Goal: Task Accomplishment & Management: Manage account settings

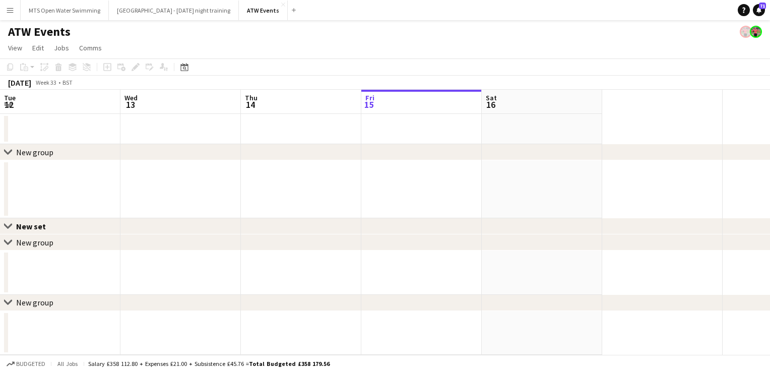
click at [232, 41] on app-page-menu "View Day view expanded Day view collapsed Month view Date picker Jump to [DATE]…" at bounding box center [385, 48] width 770 height 19
click at [334, 43] on app-page-menu "View Day view expanded Day view collapsed Month view Date picker Jump to [DATE]…" at bounding box center [385, 48] width 770 height 19
click at [239, 9] on button "ATW Events Close" at bounding box center [263, 11] width 49 height 20
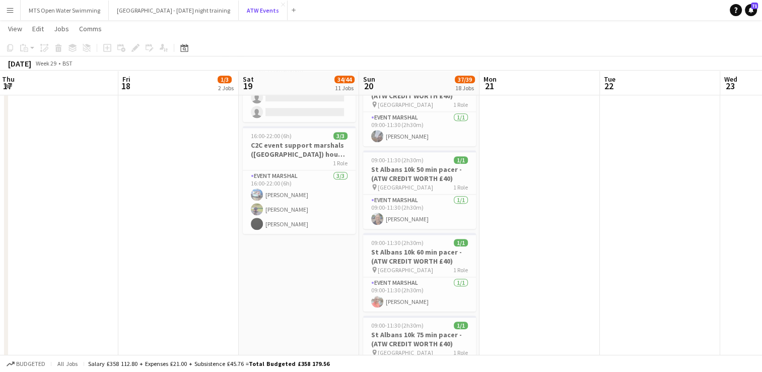
scroll to position [1142, 0]
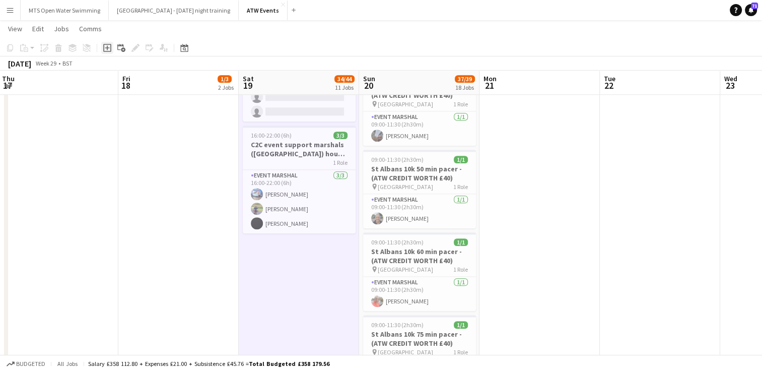
click at [104, 47] on icon at bounding box center [107, 48] width 8 height 8
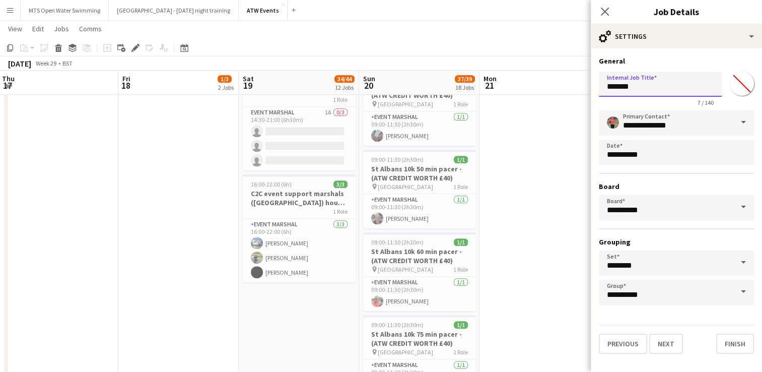
drag, startPoint x: 645, startPoint y: 86, endPoint x: 521, endPoint y: 88, distance: 123.9
type input "**********"
click at [668, 343] on button "Next" at bounding box center [666, 343] width 34 height 20
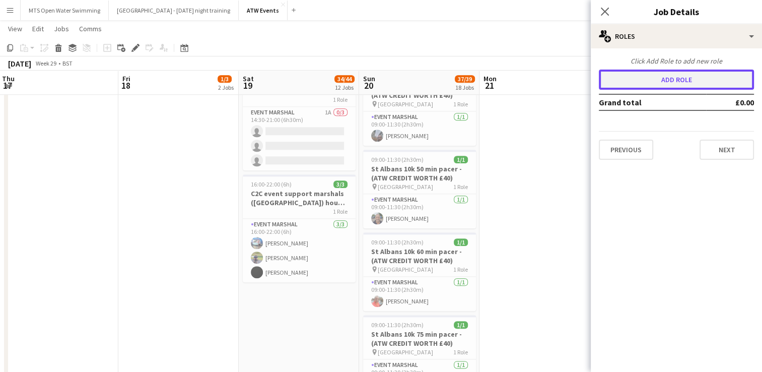
click at [652, 88] on button "Add role" at bounding box center [676, 80] width 155 height 20
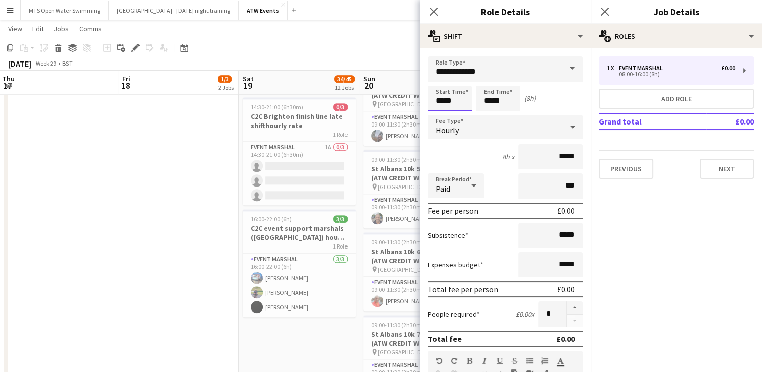
click at [458, 102] on input "*****" at bounding box center [450, 98] width 44 height 25
type input "*****"
click at [515, 99] on input "*****" at bounding box center [498, 98] width 44 height 25
type input "*****"
click at [567, 158] on input "*****" at bounding box center [550, 156] width 64 height 25
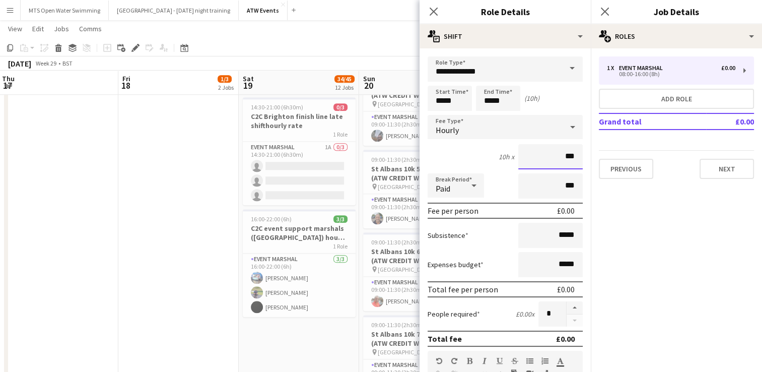
type input "**"
type input "******"
click at [567, 309] on button "button" at bounding box center [575, 307] width 16 height 13
type input "*"
click at [363, 51] on app-toolbar "Copy Paste Paste Ctrl+V Paste with crew Ctrl+Shift+V Paste linked Job [GEOGRAPH…" at bounding box center [381, 47] width 762 height 17
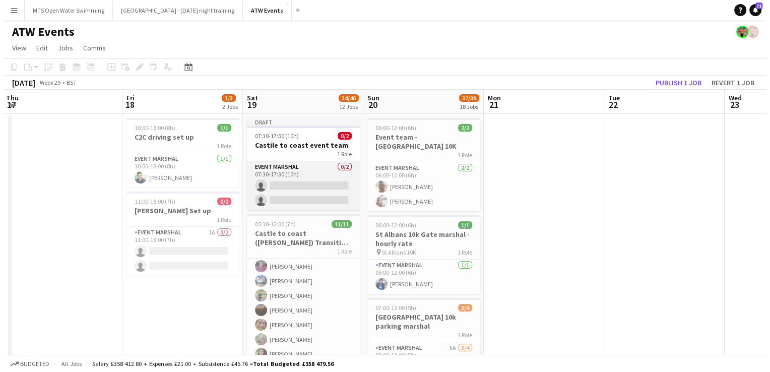
scroll to position [0, 242]
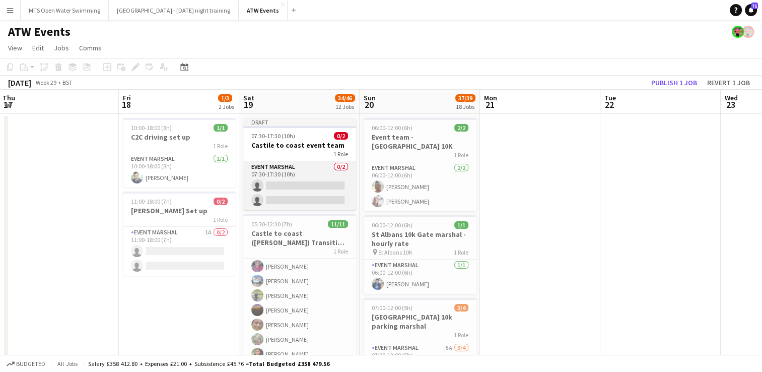
drag, startPoint x: 284, startPoint y: 184, endPoint x: 269, endPoint y: 184, distance: 14.6
click at [269, 184] on app-card-role "Event Marshal 0/2 07:30-17:30 (10h) single-neutral-actions single-neutral-actio…" at bounding box center [299, 185] width 113 height 49
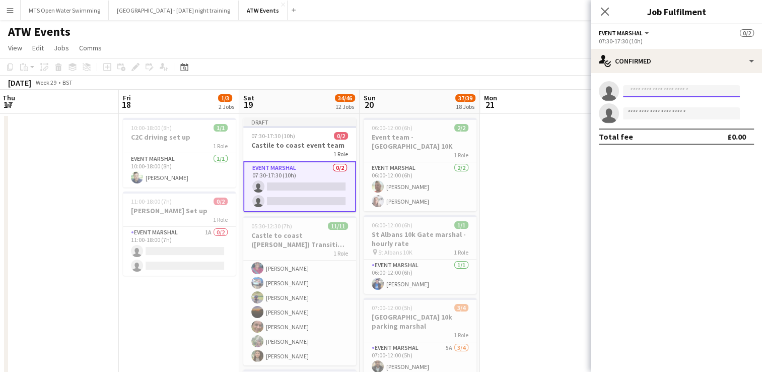
click at [655, 90] on input at bounding box center [681, 91] width 117 height 12
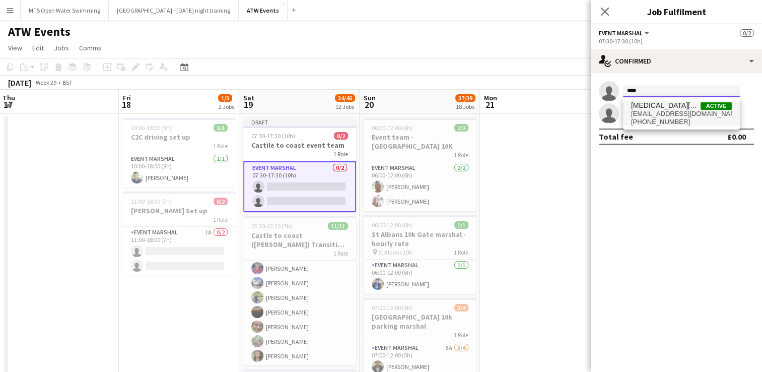
type input "****"
click at [654, 114] on span "[EMAIL_ADDRESS][DOMAIN_NAME]" at bounding box center [681, 114] width 101 height 8
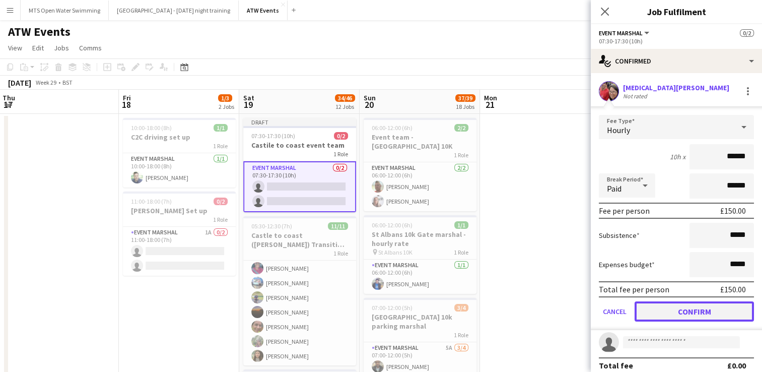
click at [669, 314] on button "Confirm" at bounding box center [694, 311] width 119 height 20
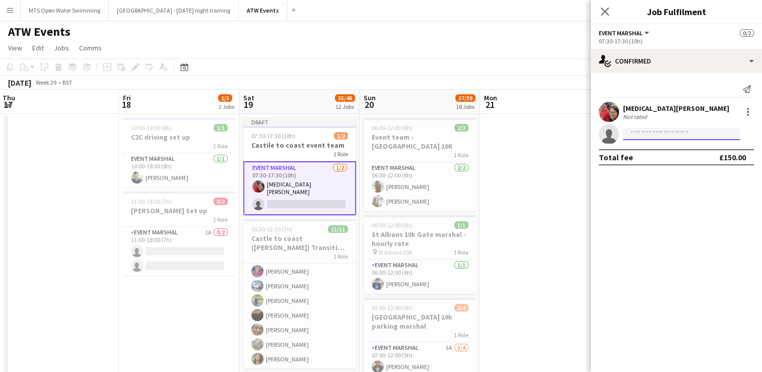
click at [636, 137] on input at bounding box center [681, 134] width 117 height 12
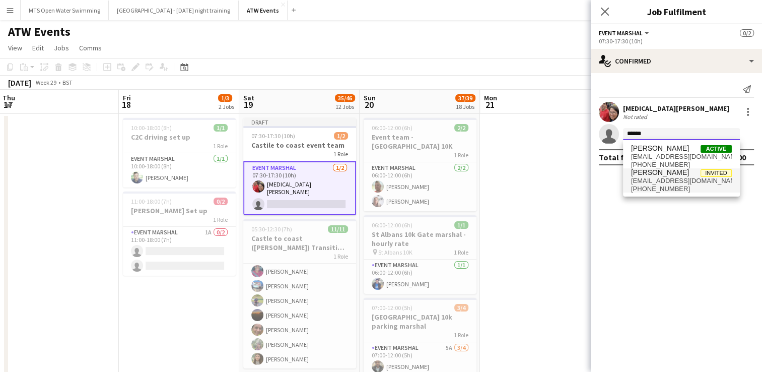
type input "******"
click at [644, 176] on span "[PERSON_NAME]" at bounding box center [660, 172] width 58 height 9
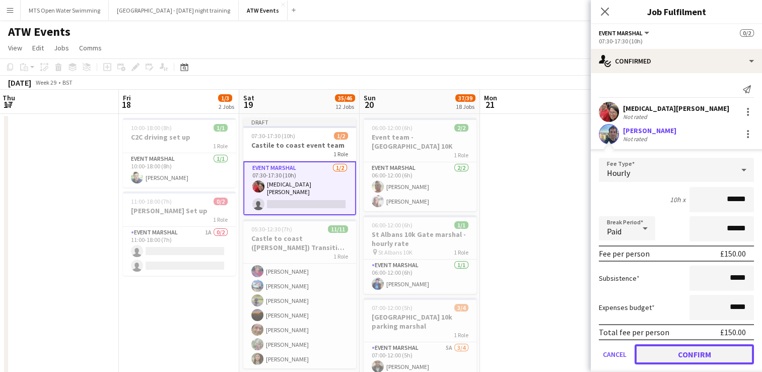
click at [657, 356] on button "Confirm" at bounding box center [694, 354] width 119 height 20
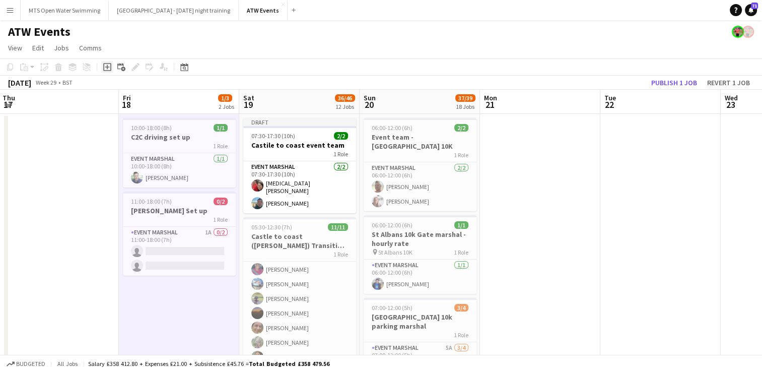
click at [102, 67] on div "Add job" at bounding box center [107, 67] width 12 height 12
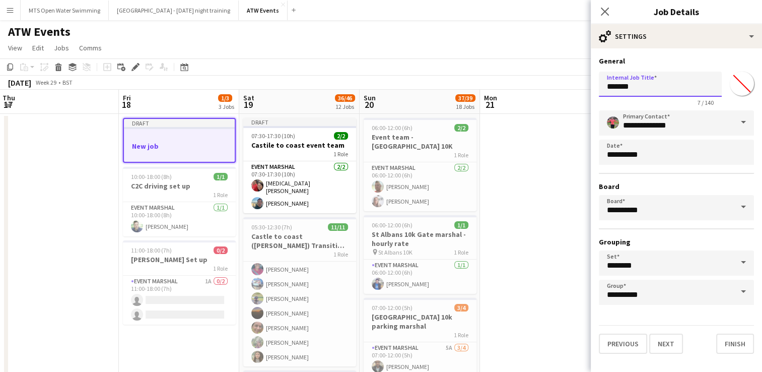
drag, startPoint x: 657, startPoint y: 85, endPoint x: 544, endPoint y: 81, distance: 113.9
type input "**********"
click at [658, 344] on button "Next" at bounding box center [666, 343] width 34 height 20
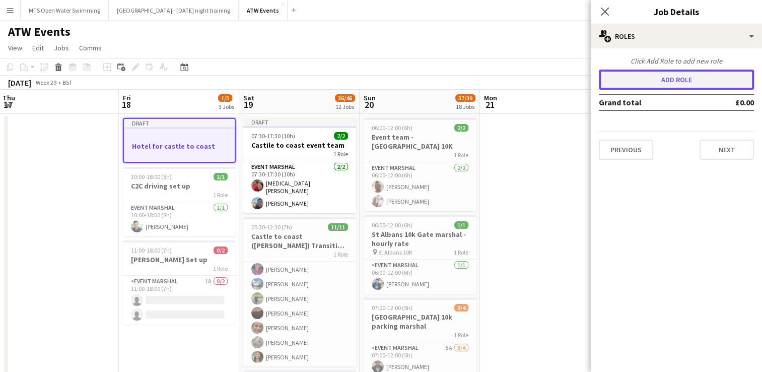
click at [632, 78] on button "Add role" at bounding box center [676, 80] width 155 height 20
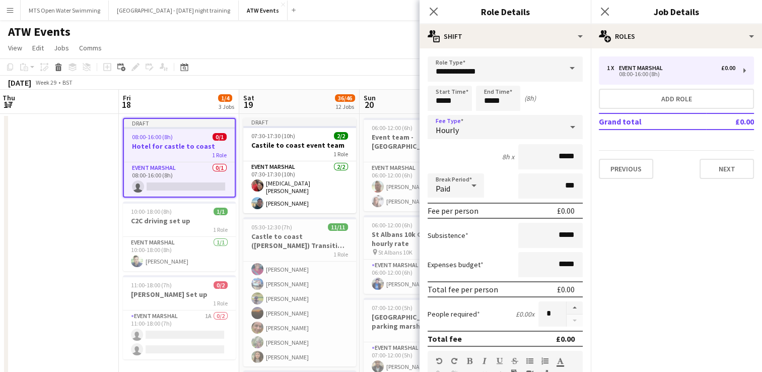
click at [469, 136] on div "Hourly" at bounding box center [495, 127] width 135 height 24
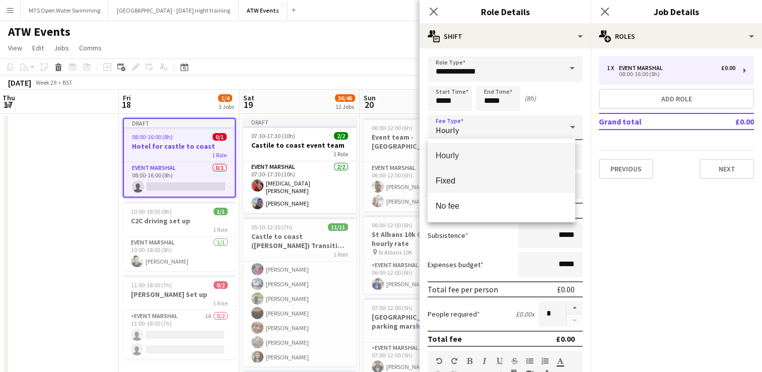
click at [462, 184] on span "Fixed" at bounding box center [501, 181] width 131 height 10
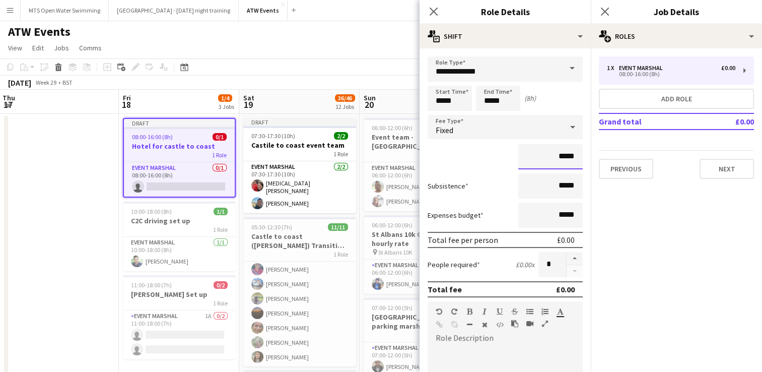
click at [571, 157] on input "*****" at bounding box center [550, 156] width 64 height 25
type input "**"
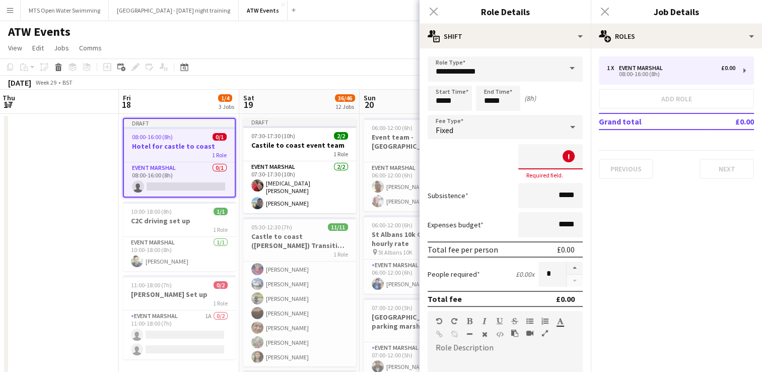
type input "**"
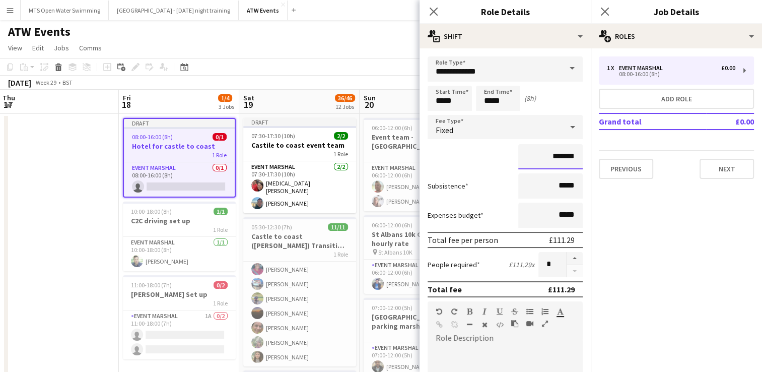
type input "*******"
click at [280, 59] on app-toolbar "Copy Paste Paste Ctrl+V Paste with crew Ctrl+Shift+V Paste linked Job [GEOGRAPH…" at bounding box center [381, 66] width 762 height 17
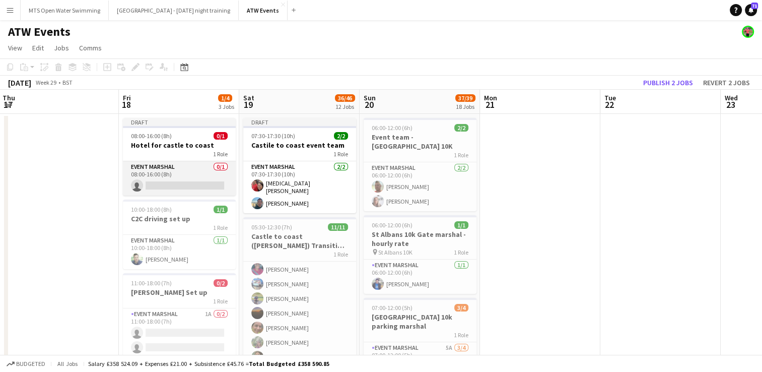
click at [158, 181] on app-card-role "Event Marshal 0/1 08:00-16:00 (8h) single-neutral-actions" at bounding box center [179, 178] width 113 height 34
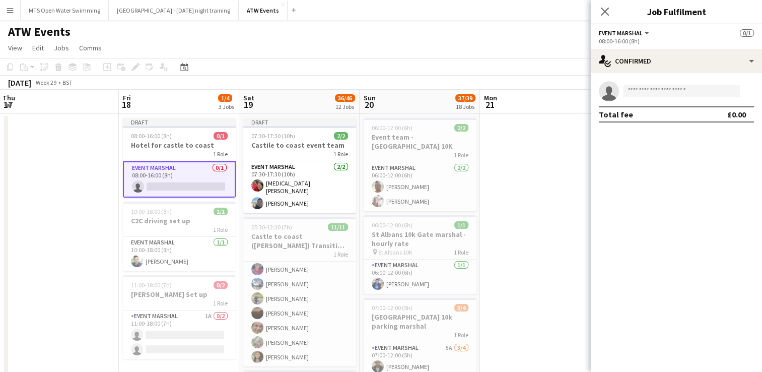
click at [671, 97] on app-invite-slot "single-neutral-actions" at bounding box center [676, 91] width 171 height 20
click at [667, 90] on input at bounding box center [681, 91] width 117 height 12
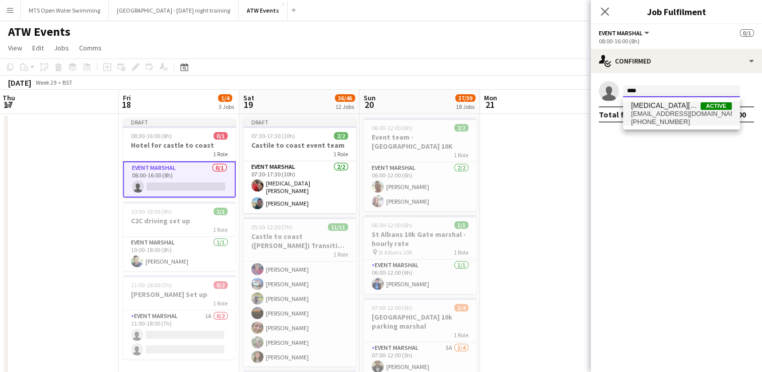
type input "****"
click at [660, 113] on span "[EMAIL_ADDRESS][DOMAIN_NAME]" at bounding box center [681, 114] width 101 height 8
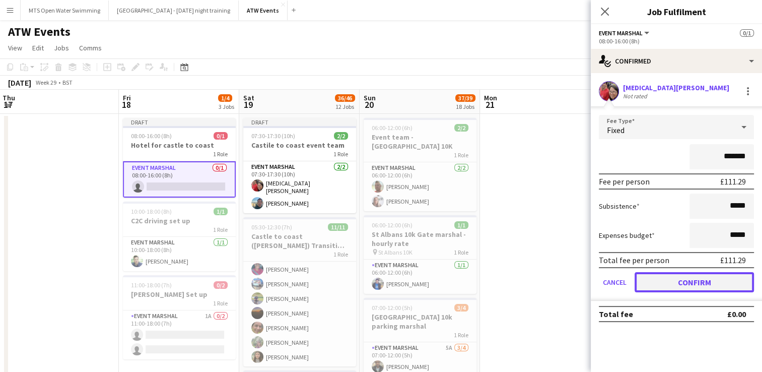
click at [669, 285] on button "Confirm" at bounding box center [694, 282] width 119 height 20
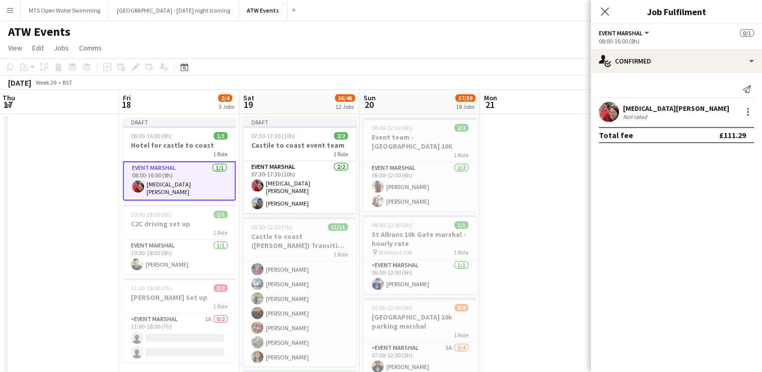
click at [600, 18] on div "Close pop-in" at bounding box center [605, 11] width 28 height 23
click at [601, 14] on icon "Close pop-in" at bounding box center [605, 12] width 10 height 10
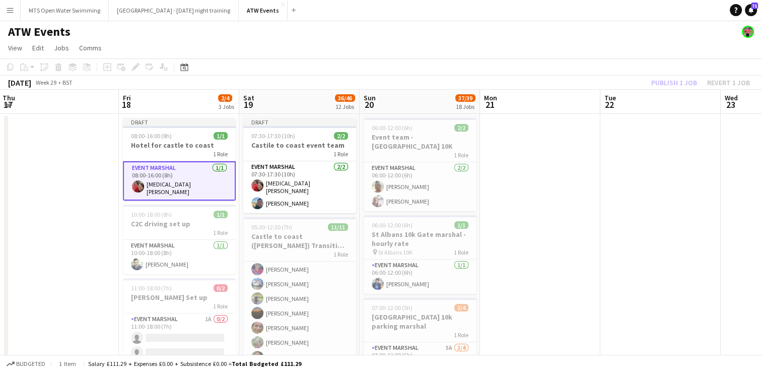
click at [659, 77] on div "Publish 1 job Revert 1 job" at bounding box center [700, 82] width 123 height 13
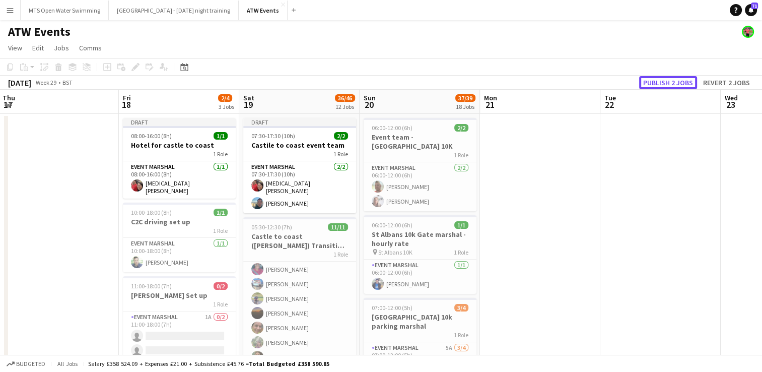
click at [659, 77] on button "Publish 2 jobs" at bounding box center [668, 82] width 58 height 13
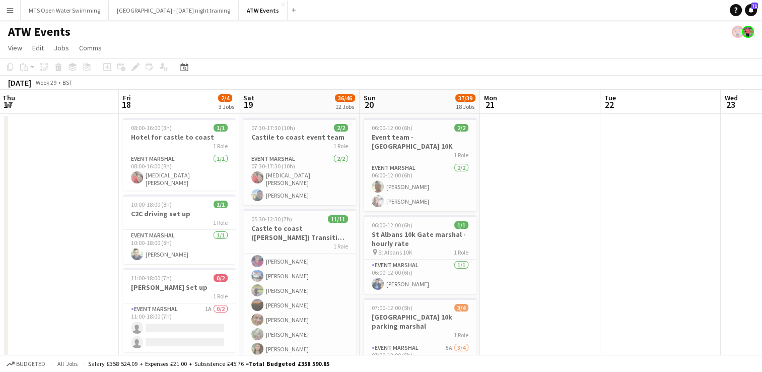
click at [8, 15] on button "Menu" at bounding box center [10, 10] width 20 height 20
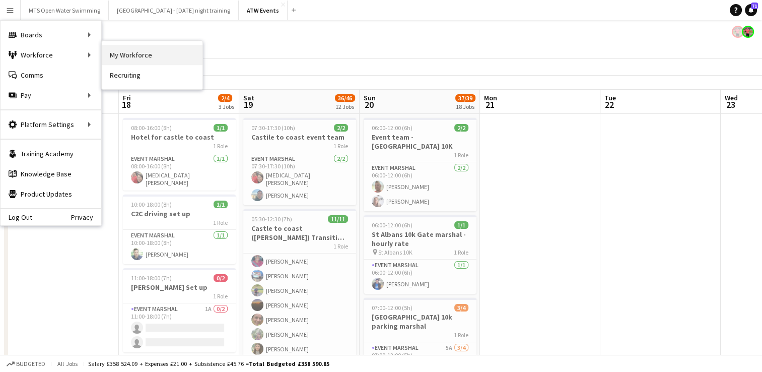
click at [117, 58] on link "My Workforce" at bounding box center [152, 55] width 101 height 20
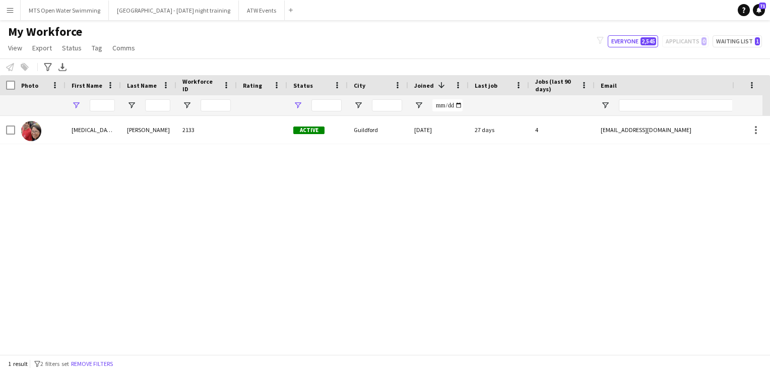
type input "****"
type input "**********"
drag, startPoint x: 106, startPoint y: 105, endPoint x: 48, endPoint y: 91, distance: 60.1
click at [48, 91] on div "Workforce Details Photo First Name 1" at bounding box center [546, 95] width 1092 height 41
type input "*"
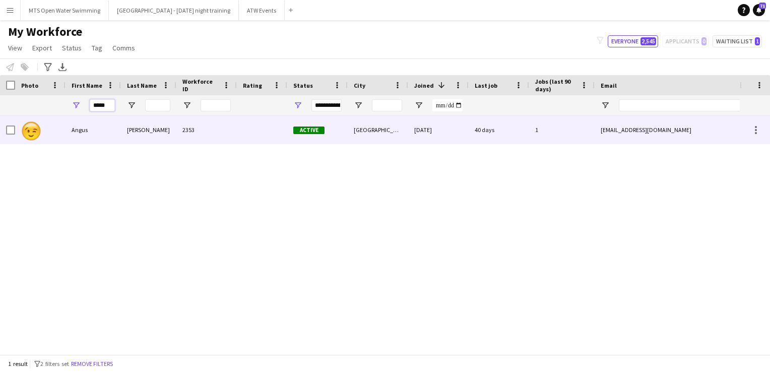
type input "*****"
click at [85, 130] on div "Angus" at bounding box center [92, 130] width 55 height 28
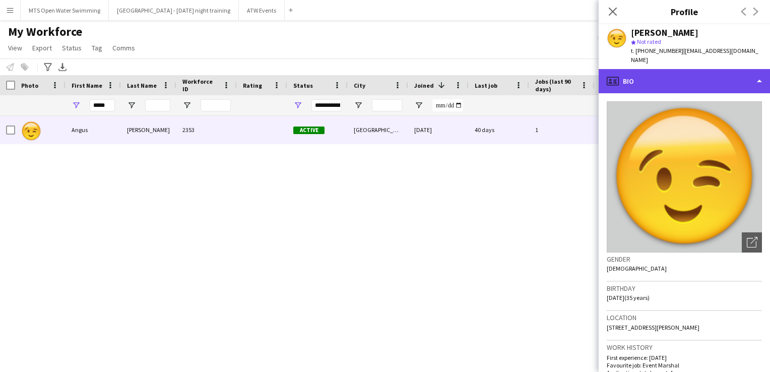
click at [730, 72] on div "profile Bio" at bounding box center [683, 81] width 171 height 24
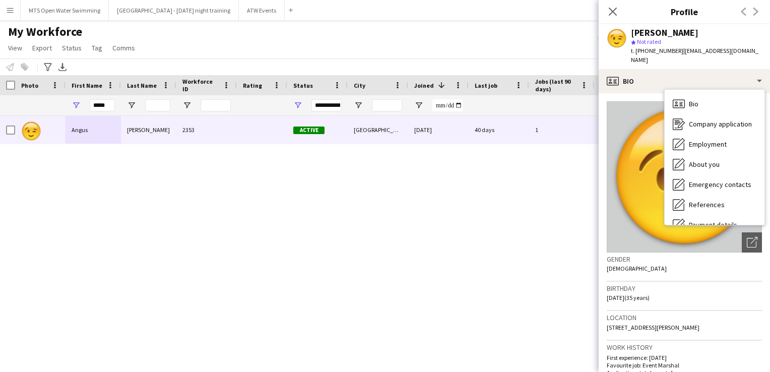
click at [644, 206] on img at bounding box center [684, 176] width 155 height 151
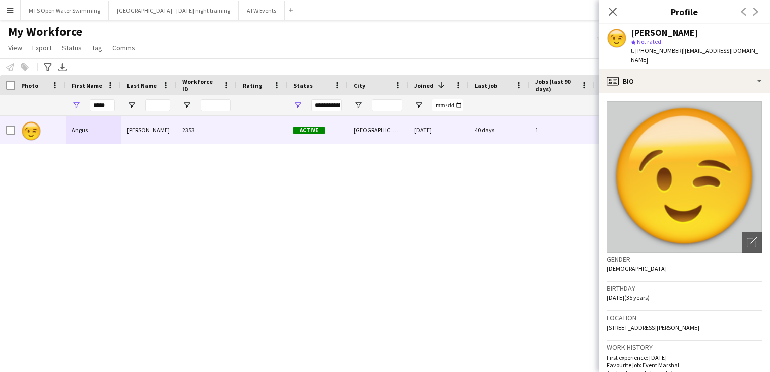
scroll to position [367, 0]
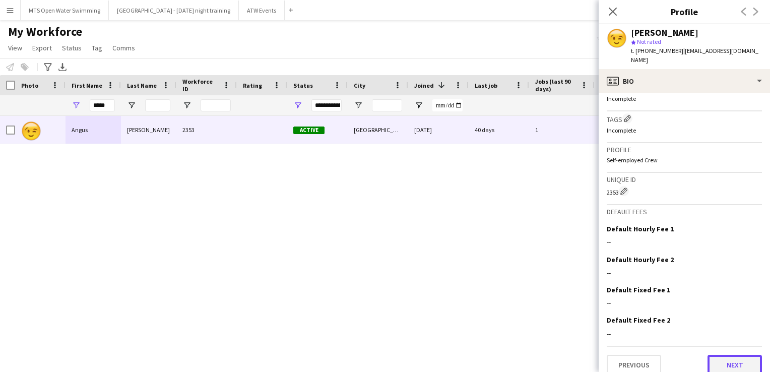
click at [719, 355] on button "Next" at bounding box center [734, 365] width 54 height 20
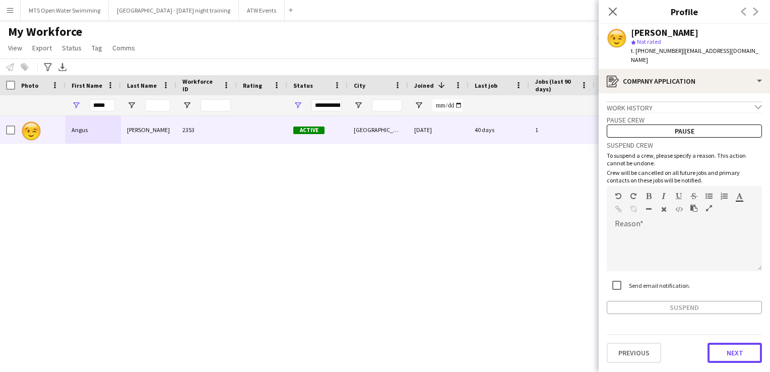
click at [719, 348] on button "Next" at bounding box center [734, 353] width 54 height 20
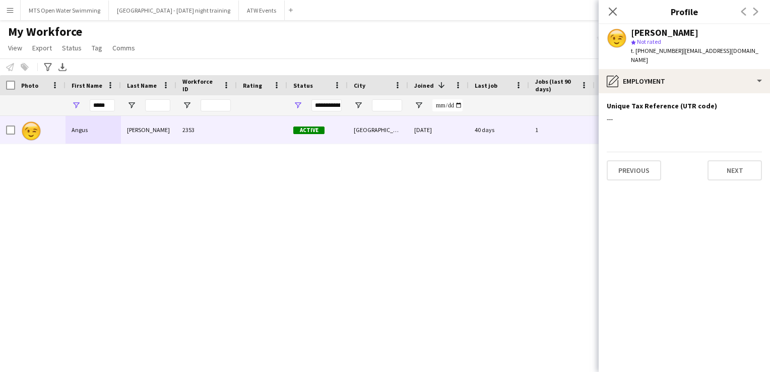
click at [719, 348] on app-section-data-types "Unique Tax Reference (UTR code) Edit this field --- Previous Next" at bounding box center [683, 232] width 171 height 279
click at [630, 163] on button "Previous" at bounding box center [634, 170] width 54 height 20
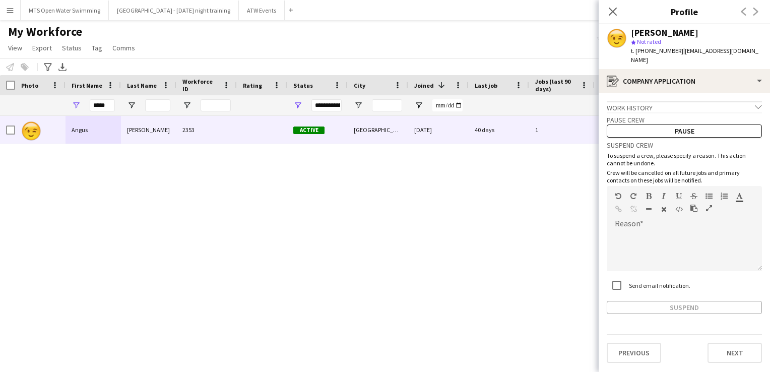
click at [655, 301] on div "Suspend" at bounding box center [684, 307] width 155 height 13
click at [658, 307] on app-crew-profile-application "Work history chevron-down Incomplete Pause crew Pause Suspend crew To suspend a…" at bounding box center [683, 232] width 171 height 279
click at [649, 236] on div at bounding box center [684, 251] width 155 height 40
click at [627, 301] on button "Suspend" at bounding box center [684, 307] width 155 height 13
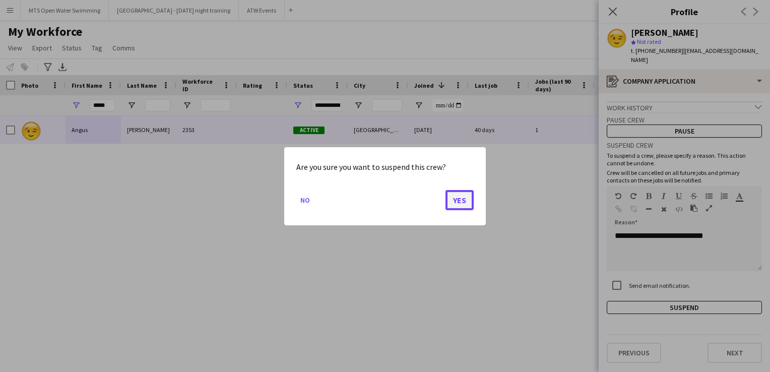
click at [461, 206] on button "Yes" at bounding box center [459, 199] width 28 height 20
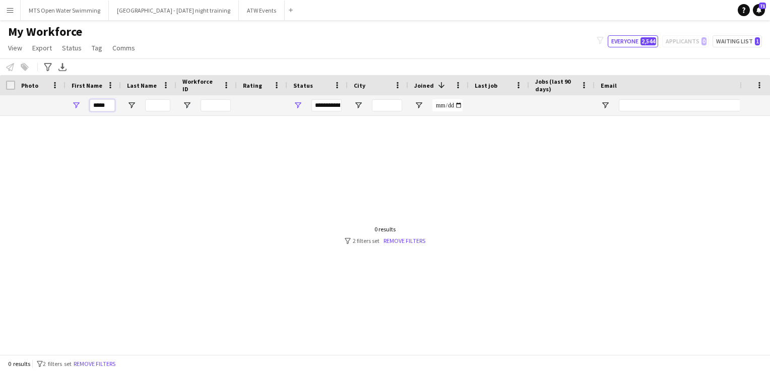
drag, startPoint x: 111, startPoint y: 105, endPoint x: 0, endPoint y: 95, distance: 111.3
click at [0, 58] on html "Menu Boards Boards Boards All jobs Status Workforce Workforce My Workforce Recr…" at bounding box center [385, 186] width 770 height 372
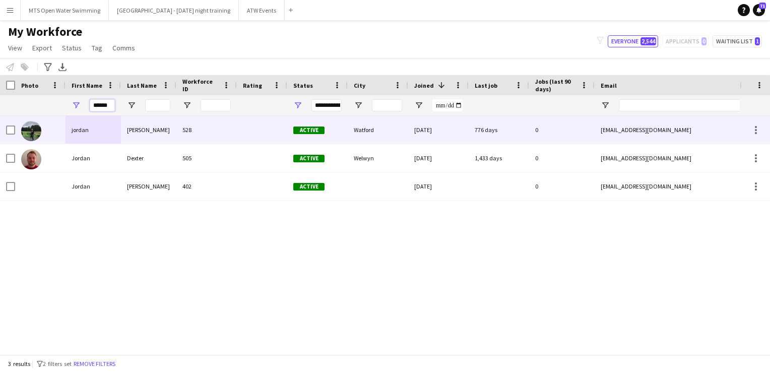
type input "******"
click at [114, 126] on div "jordan" at bounding box center [92, 130] width 55 height 28
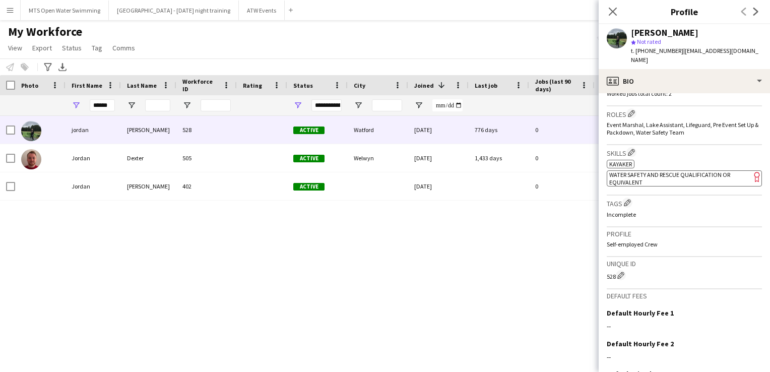
scroll to position [402, 0]
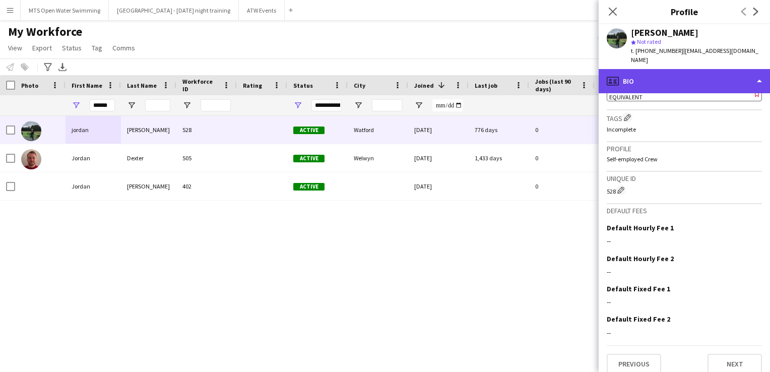
click at [682, 72] on div "profile Bio" at bounding box center [683, 81] width 171 height 24
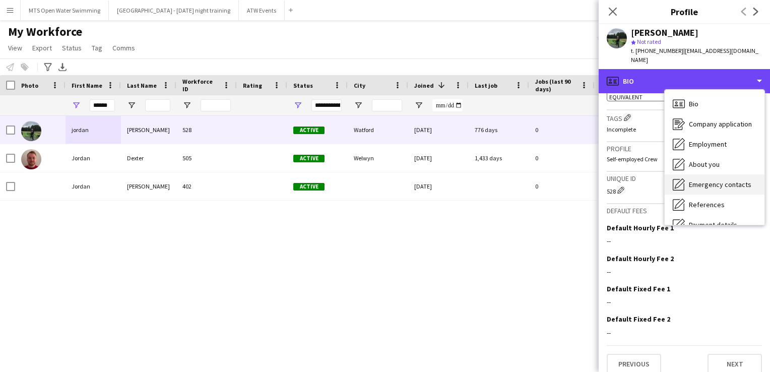
scroll to position [95, 0]
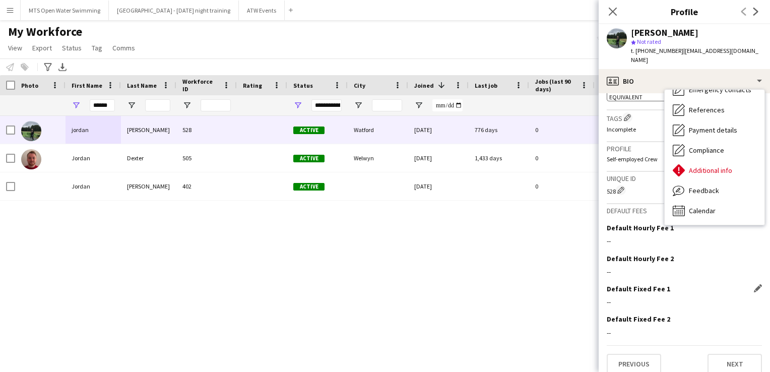
click at [726, 284] on div "Default Fixed Fee 1 Edit this field --" at bounding box center [684, 299] width 155 height 30
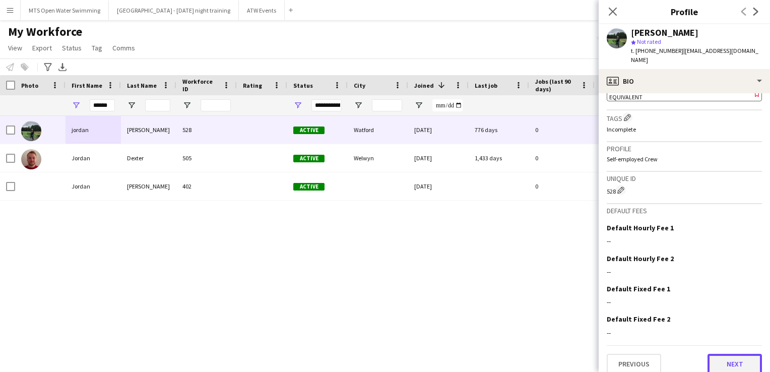
click at [709, 354] on button "Next" at bounding box center [734, 364] width 54 height 20
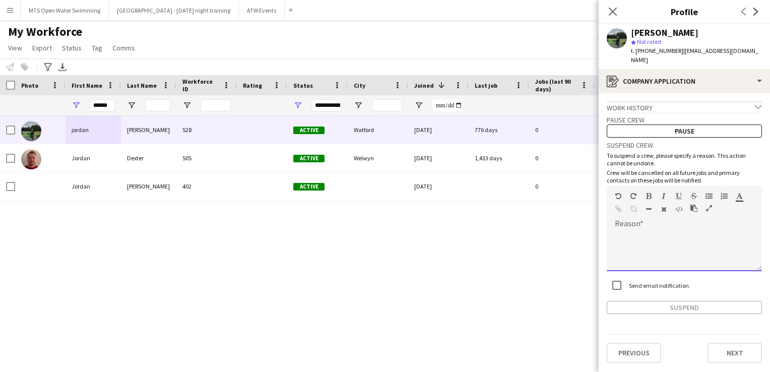
click at [619, 225] on span at bounding box center [615, 231] width 16 height 14
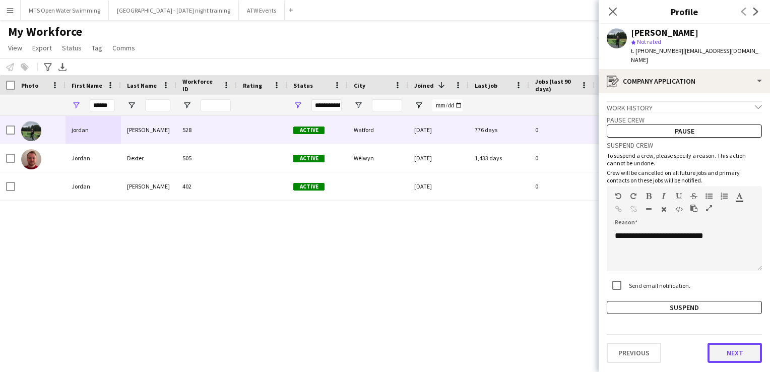
click at [735, 347] on button "Next" at bounding box center [734, 353] width 54 height 20
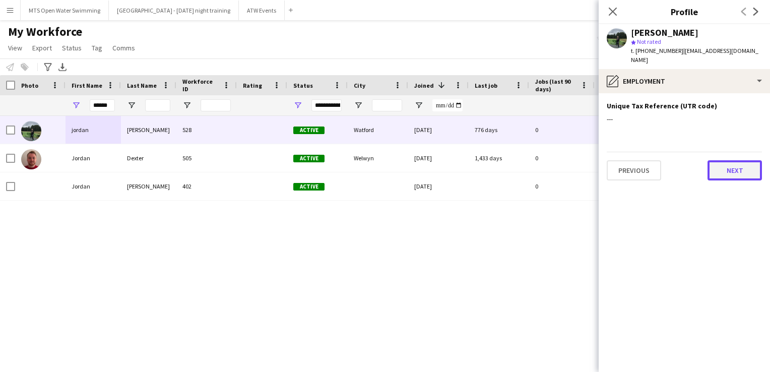
click at [730, 160] on button "Next" at bounding box center [734, 170] width 54 height 20
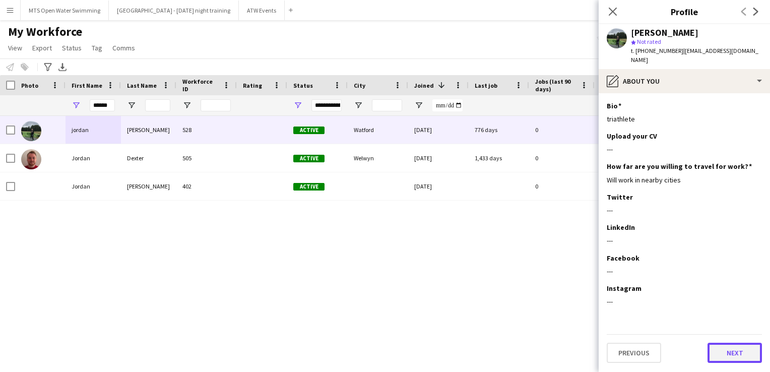
click at [720, 348] on button "Next" at bounding box center [734, 353] width 54 height 20
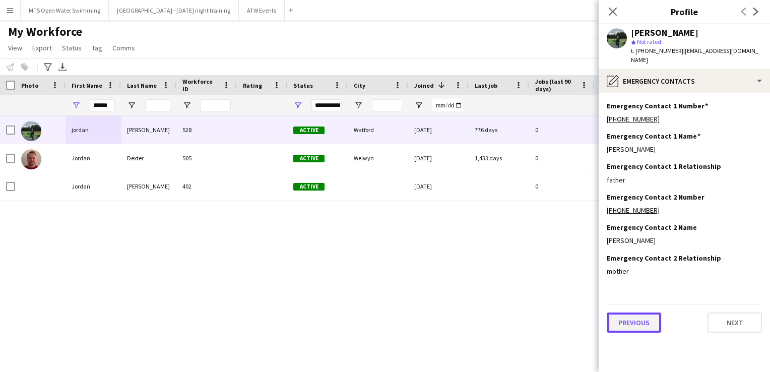
click at [641, 312] on button "Previous" at bounding box center [634, 322] width 54 height 20
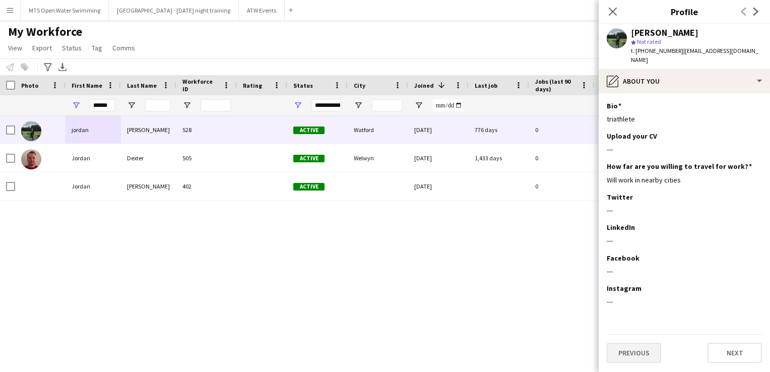
click at [641, 312] on app-section-data-types "Bio Edit this field triathlete Upload your CV Edit this field --- How far are y…" at bounding box center [683, 232] width 171 height 279
drag, startPoint x: 641, startPoint y: 312, endPoint x: 636, endPoint y: 341, distance: 29.1
click at [636, 343] on button "Previous" at bounding box center [634, 353] width 54 height 20
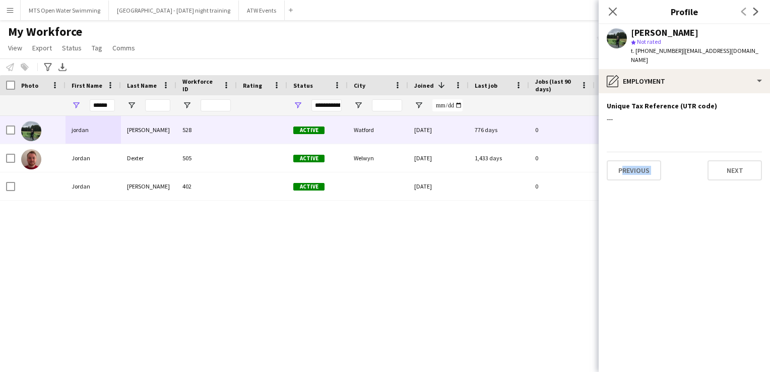
click at [636, 341] on app-section-data-types "Unique Tax Reference (UTR code) Edit this field --- Previous Next" at bounding box center [683, 232] width 171 height 279
click at [638, 160] on button "Previous" at bounding box center [634, 170] width 54 height 20
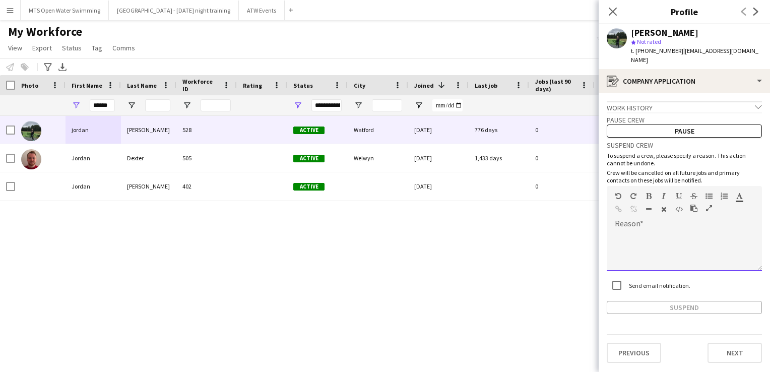
click at [638, 224] on div at bounding box center [684, 247] width 155 height 47
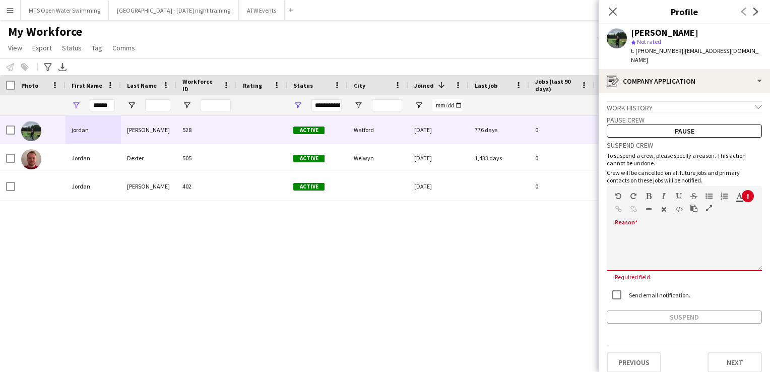
paste div
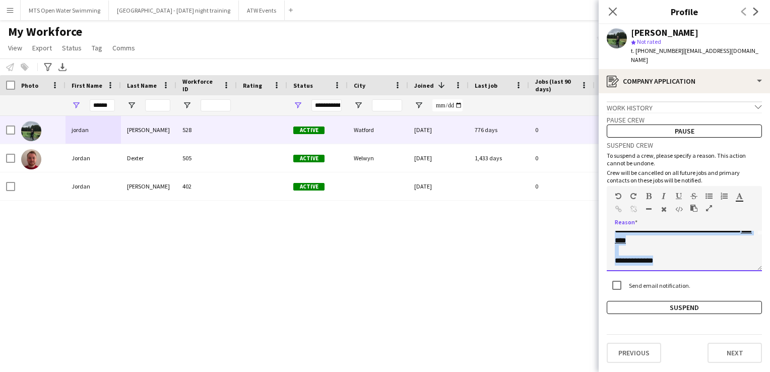
scroll to position [0, 0]
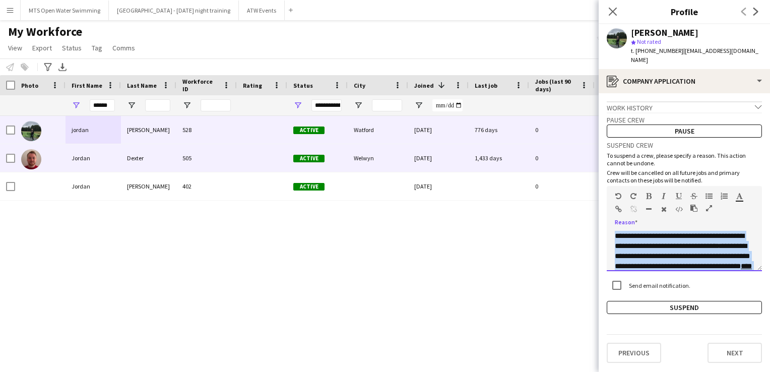
drag, startPoint x: 666, startPoint y: 254, endPoint x: 541, endPoint y: 165, distance: 153.5
click at [541, 165] on body "Menu Boards Boards Boards All jobs Status Workforce Workforce My Workforce Recr…" at bounding box center [385, 186] width 770 height 372
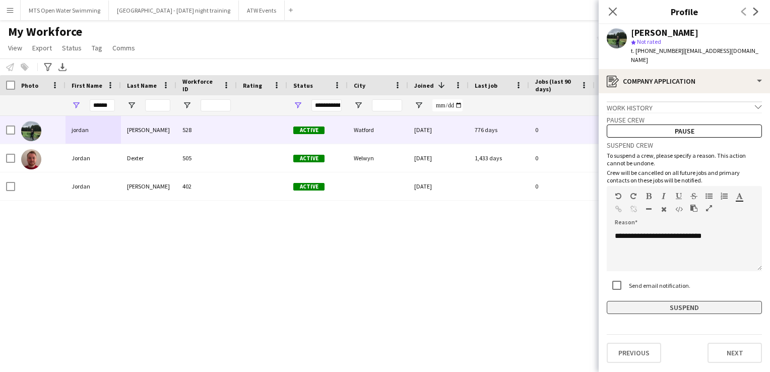
click at [687, 301] on button "Suspend" at bounding box center [684, 307] width 155 height 13
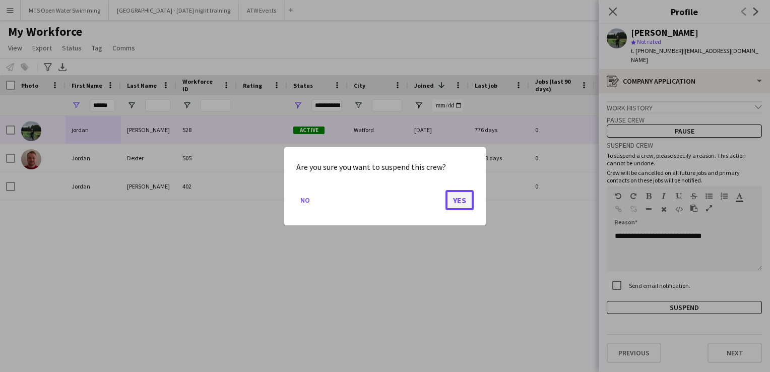
click at [457, 195] on button "Yes" at bounding box center [459, 199] width 28 height 20
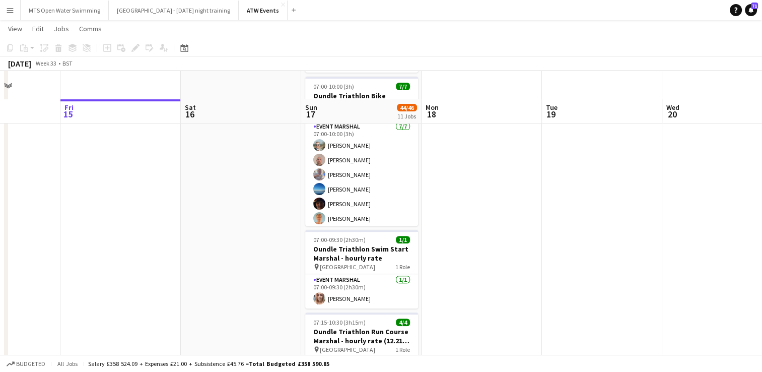
scroll to position [367, 0]
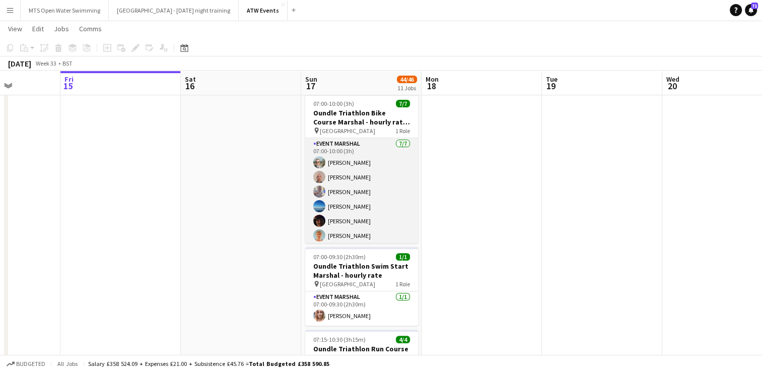
click at [344, 237] on app-card-role "Event Marshal 7/7 07:00-10:00 (3h) Joe Langham Daniel Ryan Andy Hawkins Janeme …" at bounding box center [361, 199] width 113 height 122
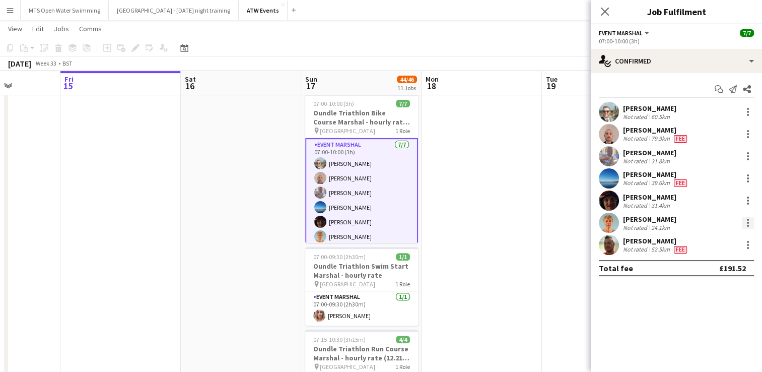
click at [746, 224] on div at bounding box center [748, 223] width 12 height 12
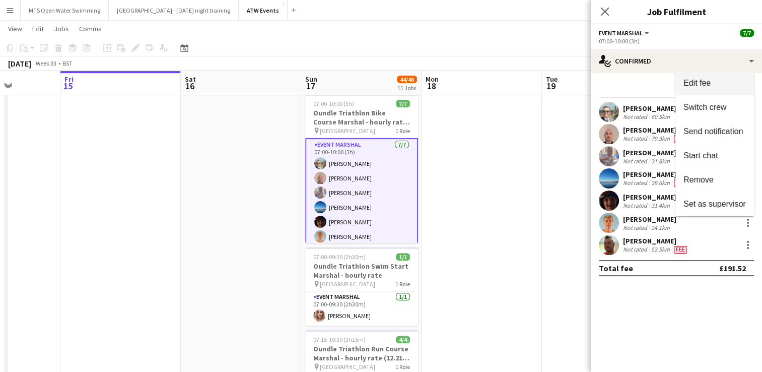
click at [695, 80] on span "Edit fee" at bounding box center [697, 83] width 27 height 9
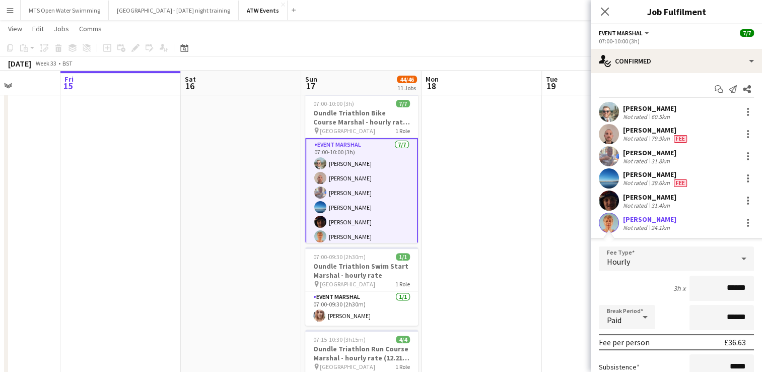
click at [632, 262] on div "Hourly" at bounding box center [666, 258] width 135 height 24
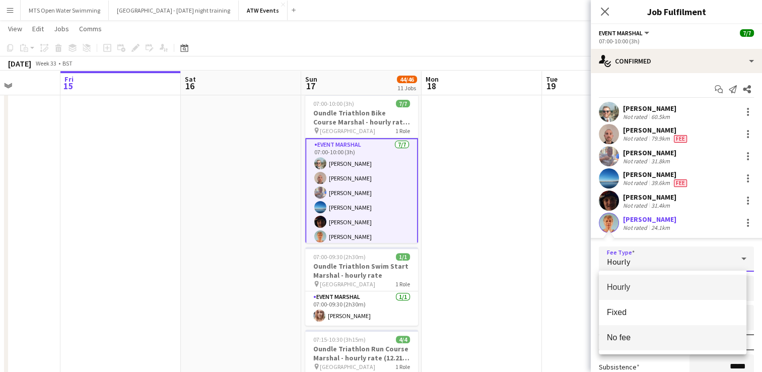
click at [610, 344] on mat-option "No fee" at bounding box center [673, 337] width 148 height 25
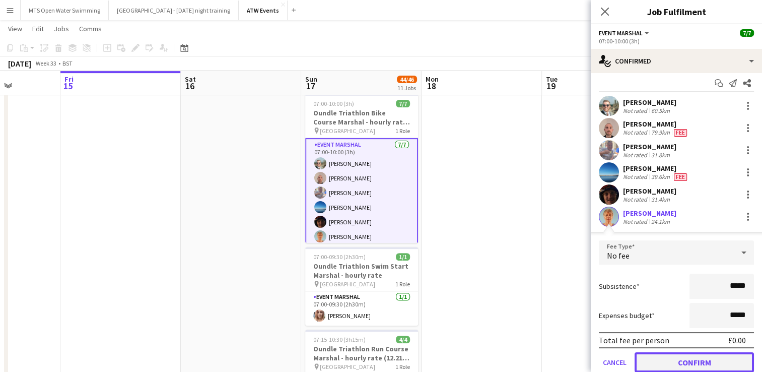
click at [664, 362] on button "Confirm" at bounding box center [694, 362] width 119 height 20
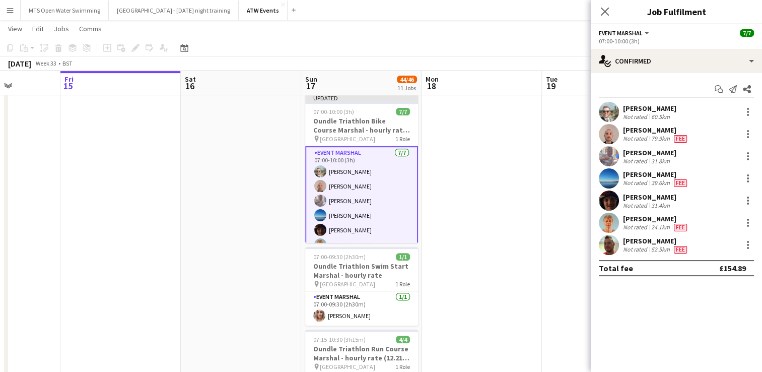
scroll to position [0, 0]
click at [749, 199] on div at bounding box center [748, 200] width 2 height 2
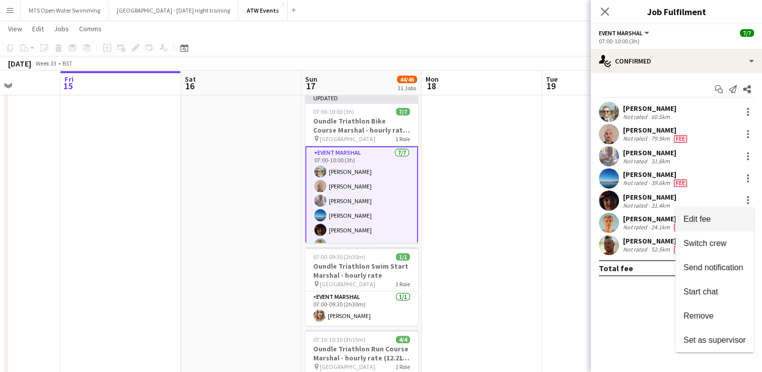
click at [715, 213] on button "Edit fee" at bounding box center [715, 219] width 79 height 24
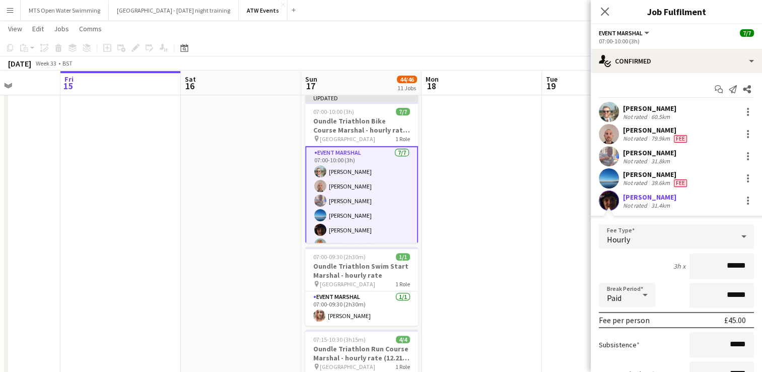
scroll to position [124, 0]
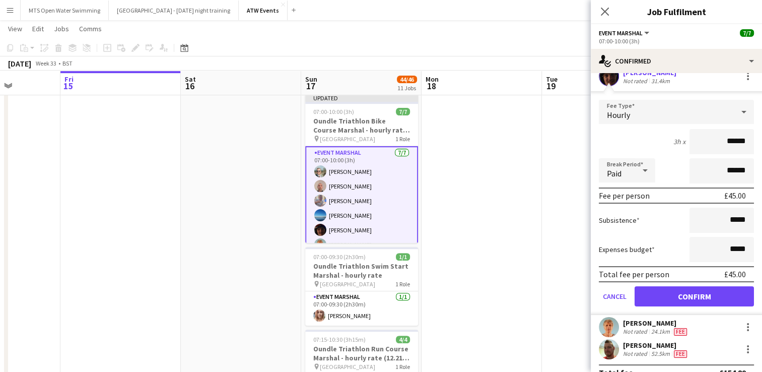
type input "******"
click at [683, 290] on button "Confirm" at bounding box center [694, 296] width 119 height 20
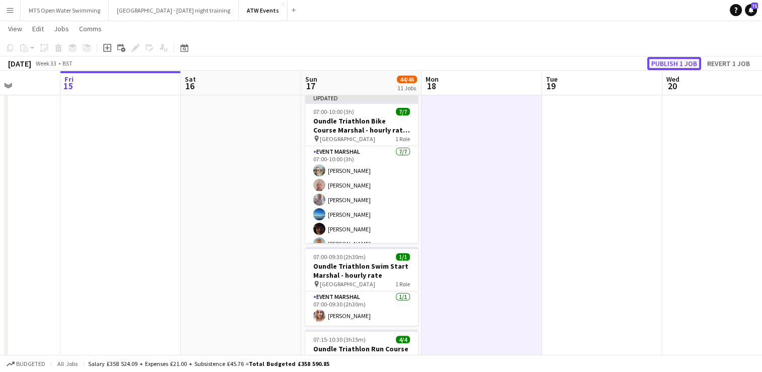
click at [657, 65] on button "Publish 1 job" at bounding box center [674, 63] width 54 height 13
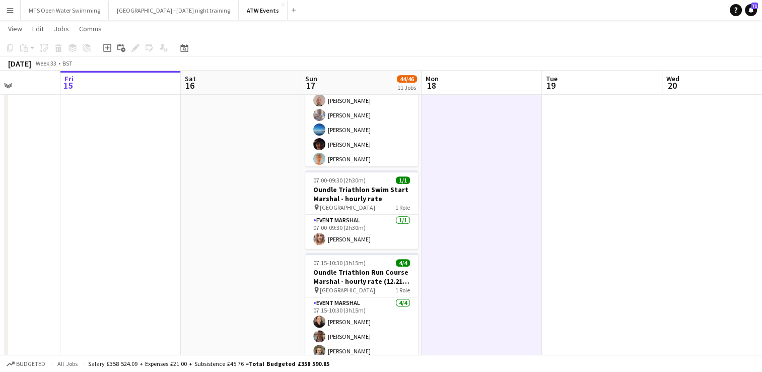
scroll to position [443, 0]
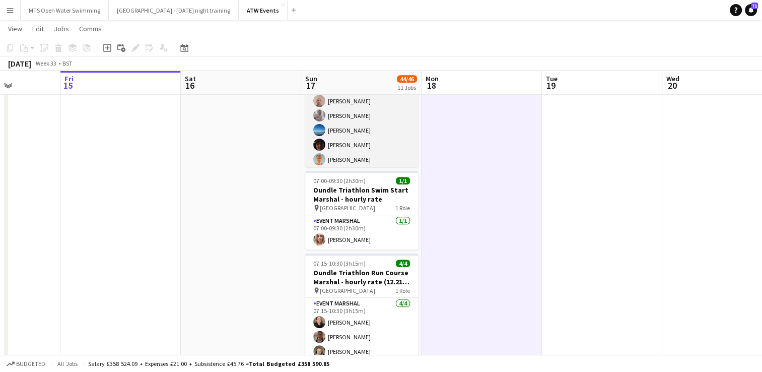
click at [372, 155] on app-card-role "Event Marshal 7/7 07:00-10:00 (3h) Joe Langham Daniel Ryan Andy Hawkins Janeme …" at bounding box center [361, 123] width 113 height 122
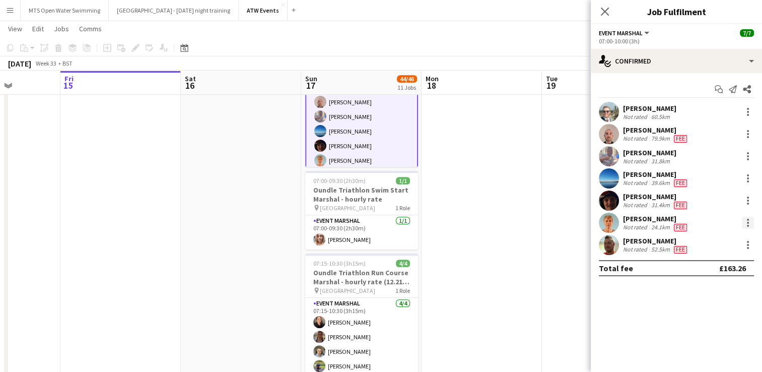
click at [747, 222] on div at bounding box center [748, 223] width 12 height 12
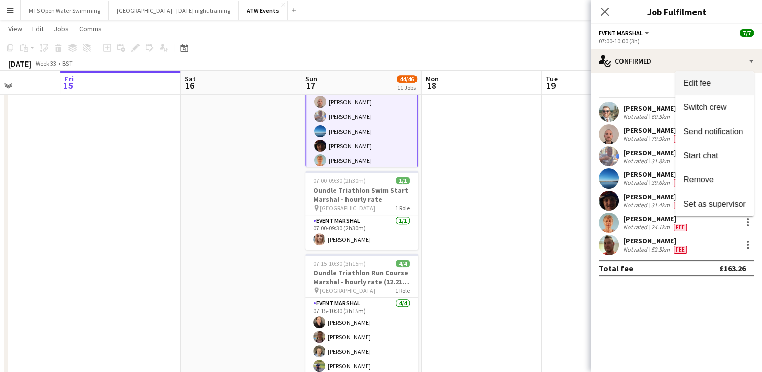
click at [696, 86] on span "Edit fee" at bounding box center [697, 83] width 27 height 9
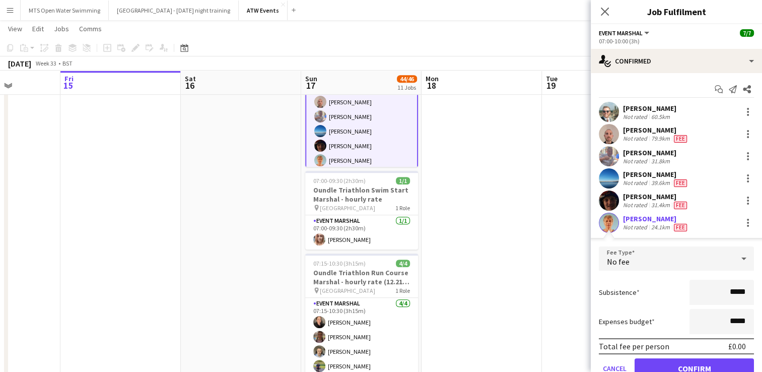
click at [498, 161] on app-date-cell at bounding box center [482, 364] width 120 height 1389
